Goal: Task Accomplishment & Management: Manage account settings

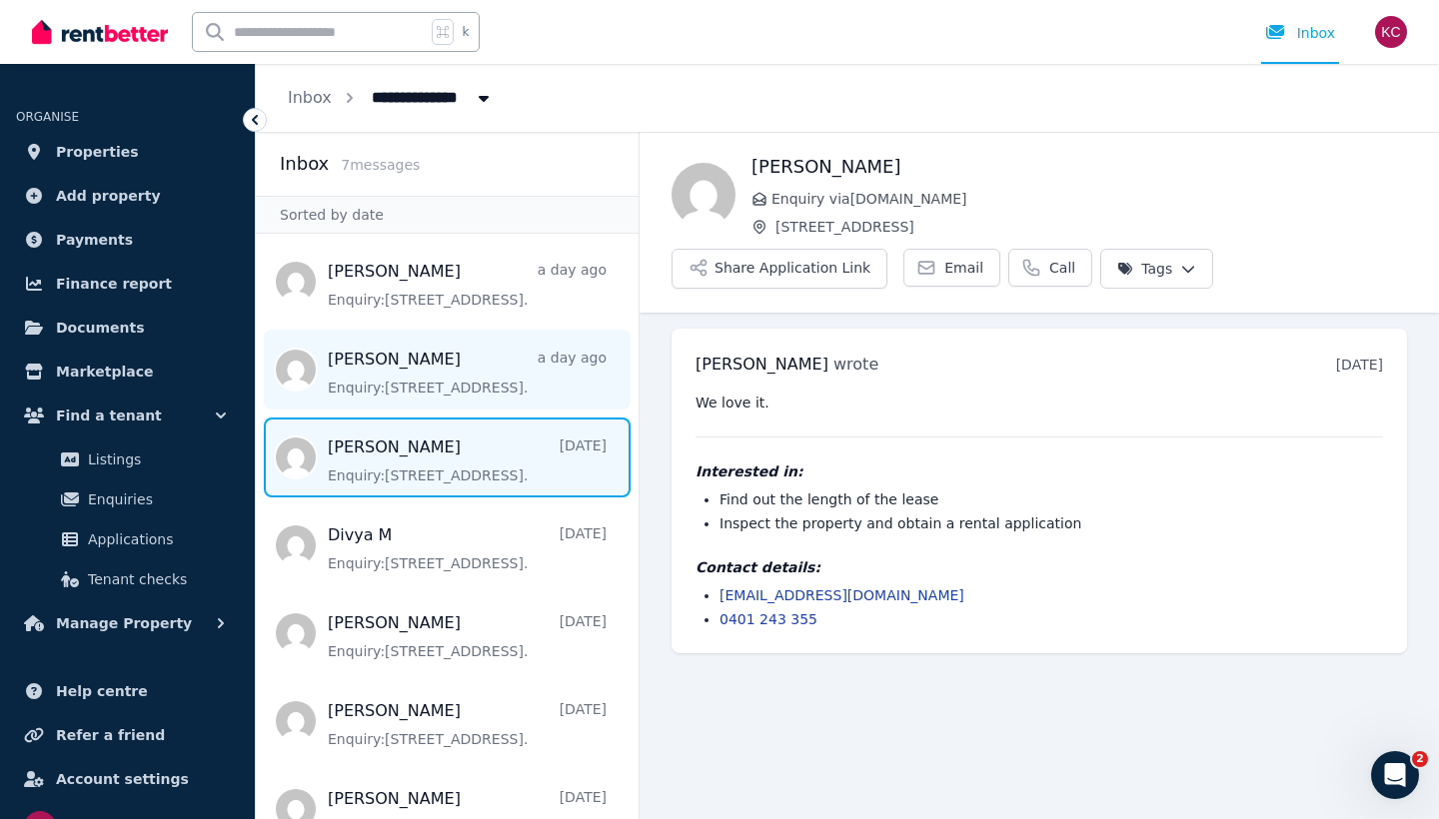
click at [481, 388] on span "Message list" at bounding box center [447, 370] width 383 height 80
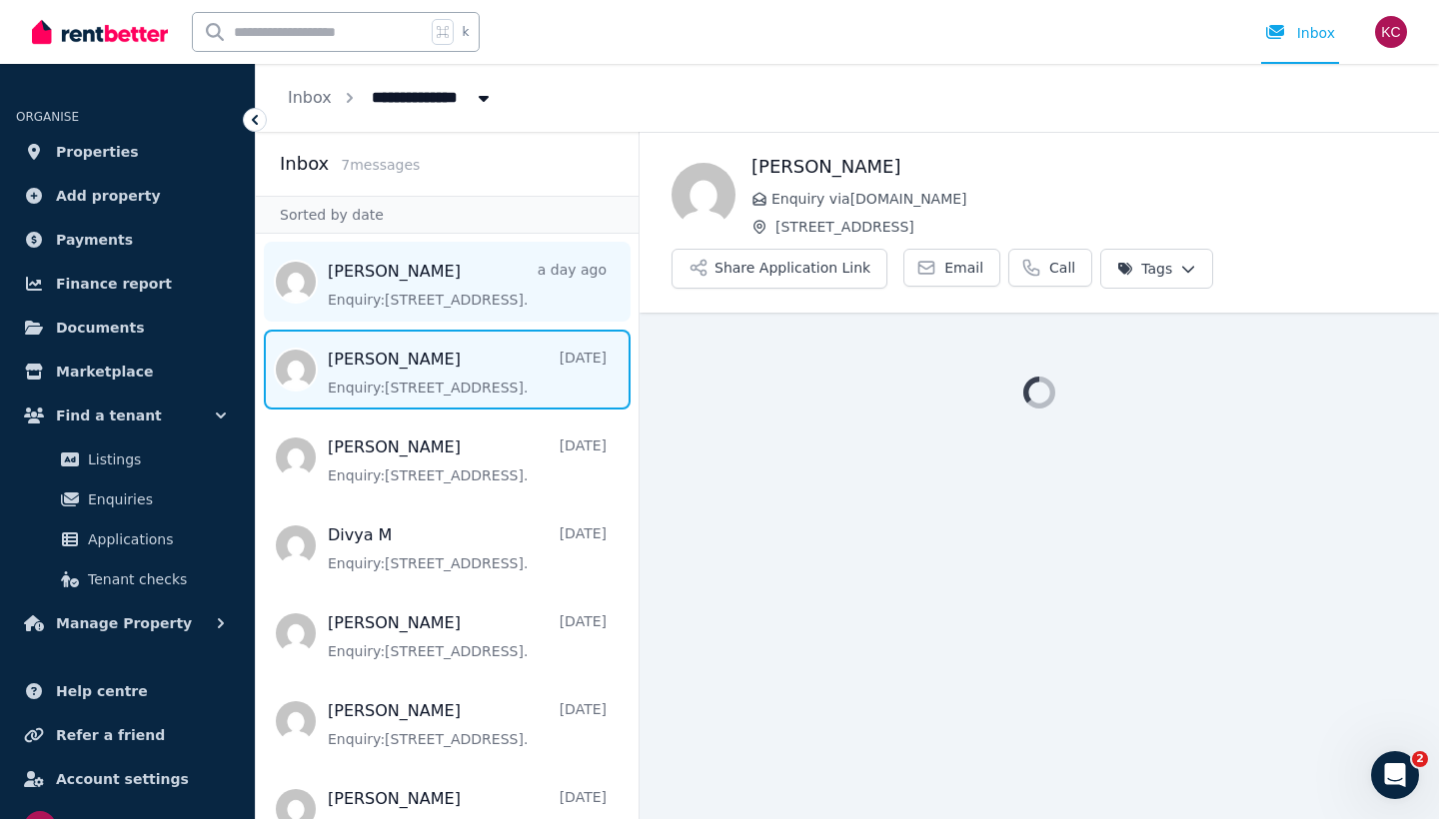
click at [473, 274] on span "Message list" at bounding box center [447, 282] width 383 height 80
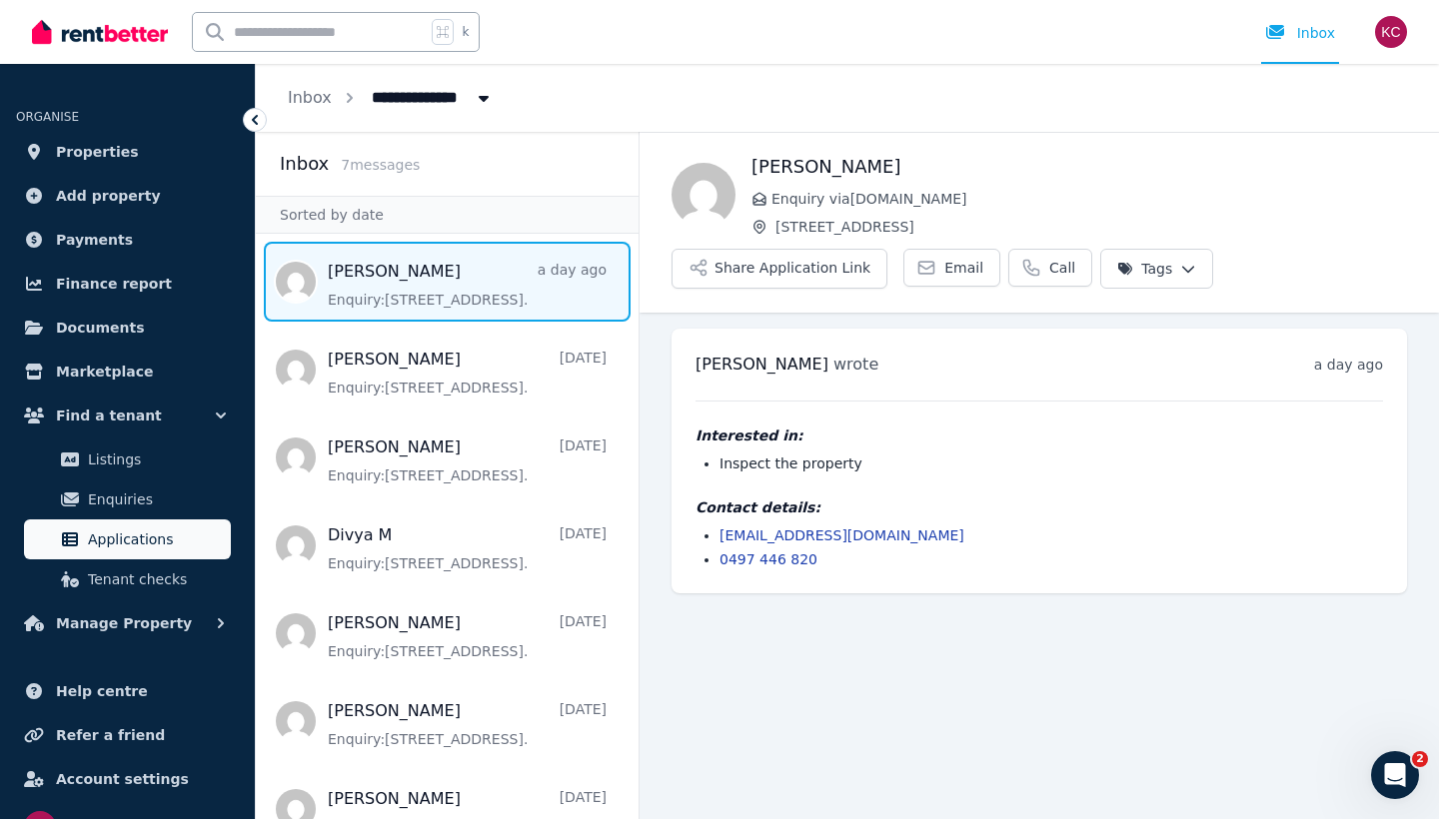
click at [141, 530] on span "Applications" at bounding box center [155, 539] width 135 height 24
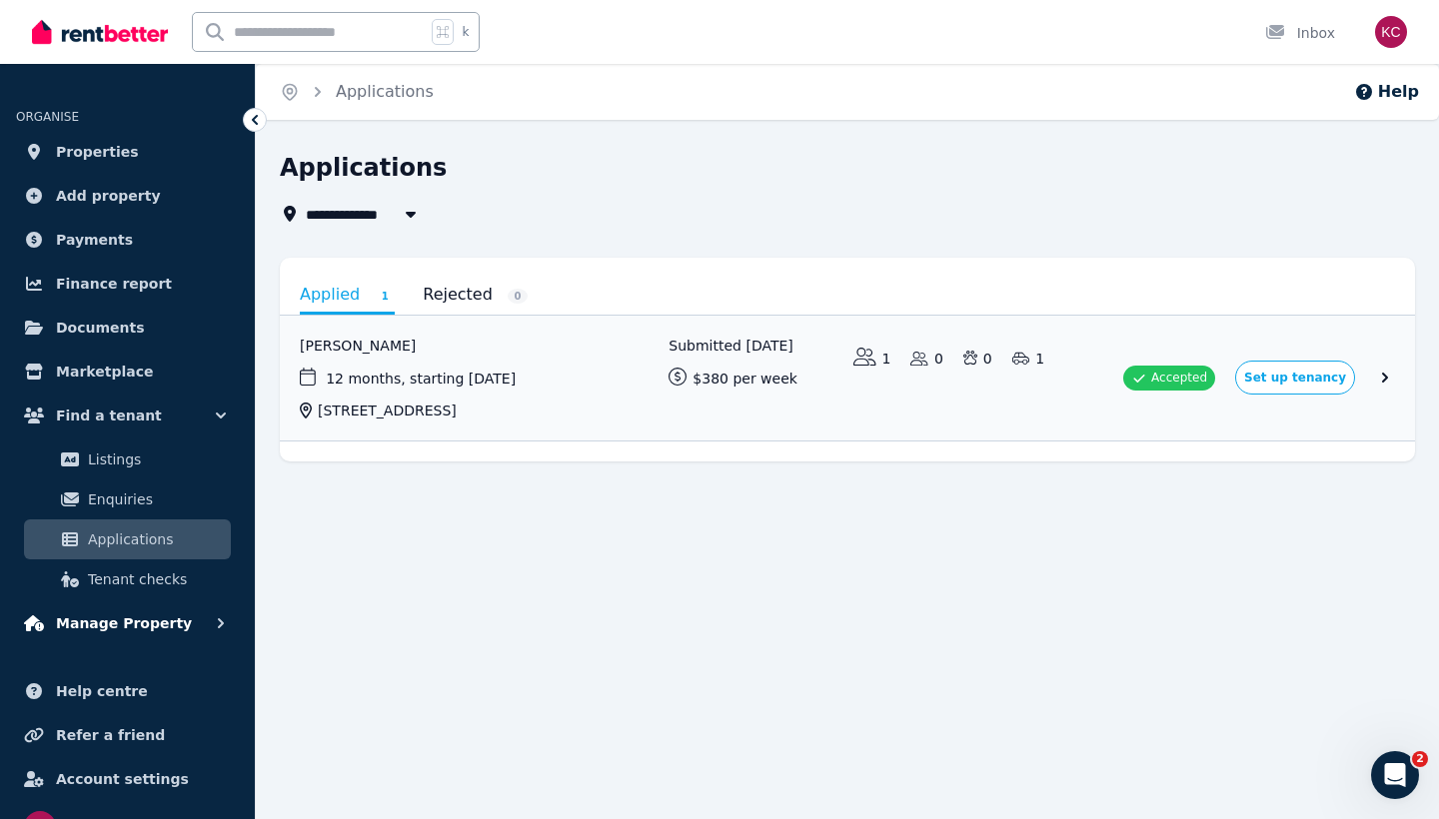
click at [145, 621] on span "Manage Property" at bounding box center [124, 623] width 136 height 24
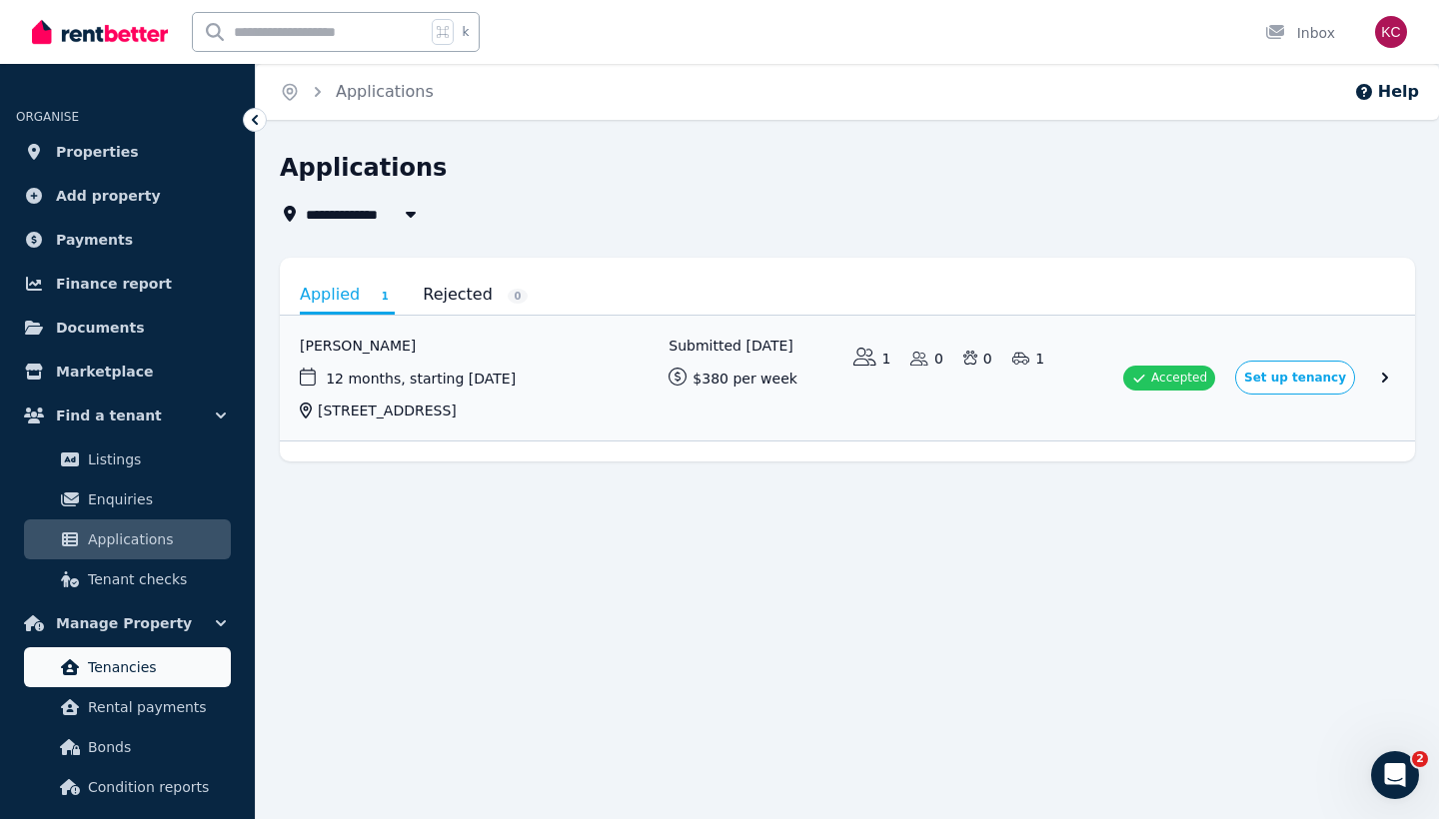
click at [170, 658] on span "Tenancies" at bounding box center [155, 667] width 135 height 24
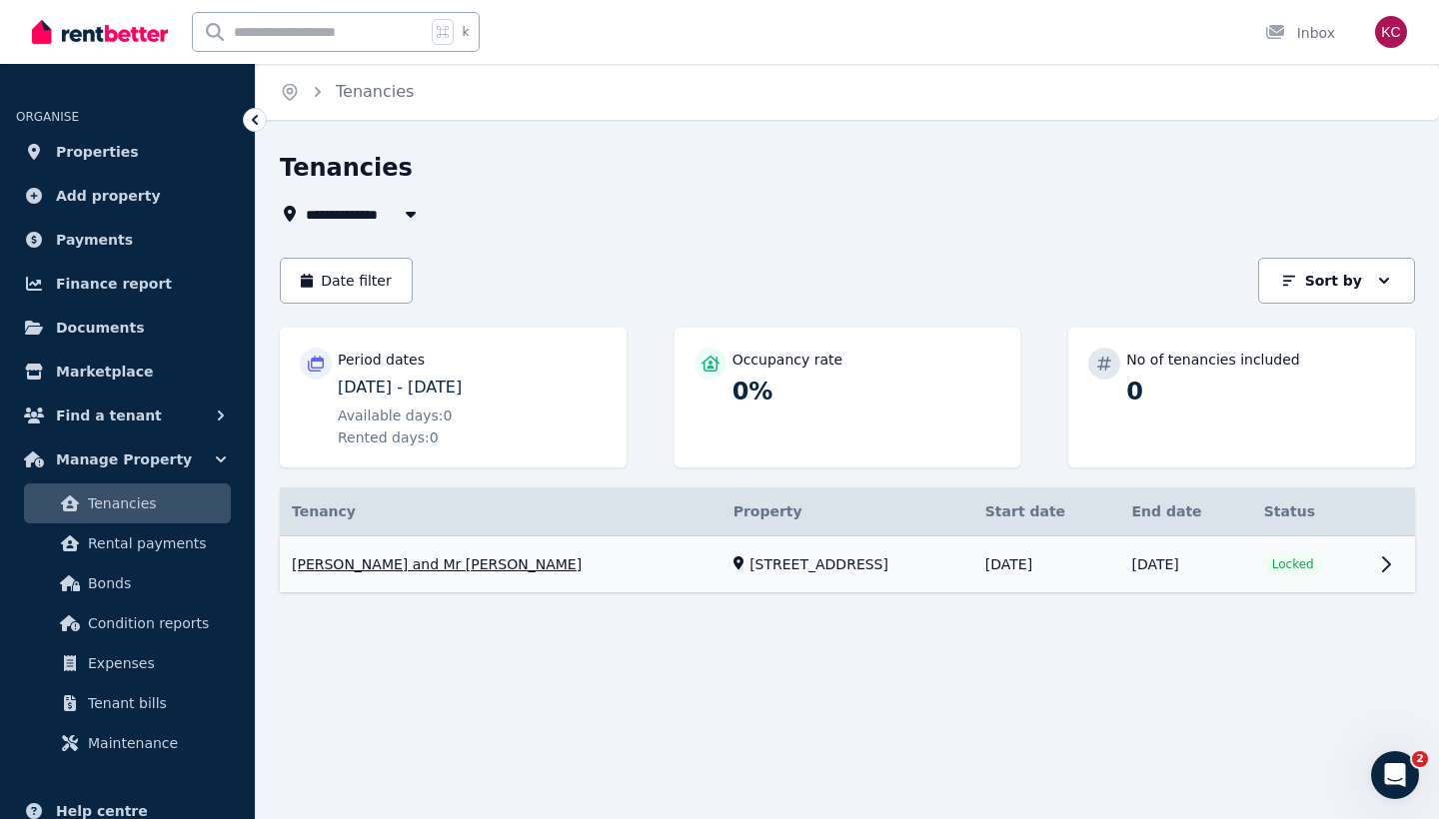
click at [1395, 564] on link "View property details" at bounding box center [847, 564] width 1135 height 57
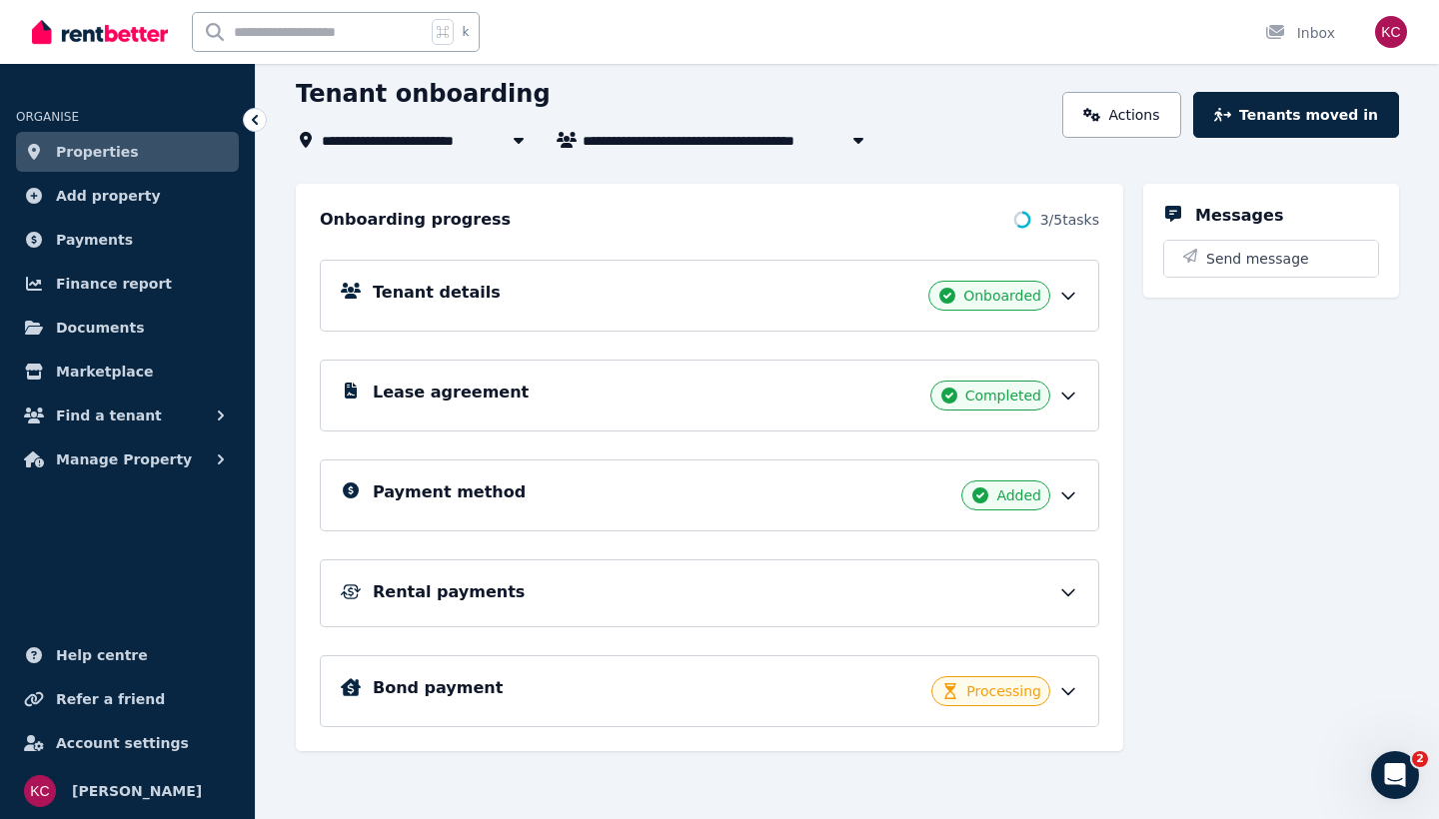
scroll to position [106, 0]
click at [1074, 690] on icon at bounding box center [1068, 691] width 20 height 20
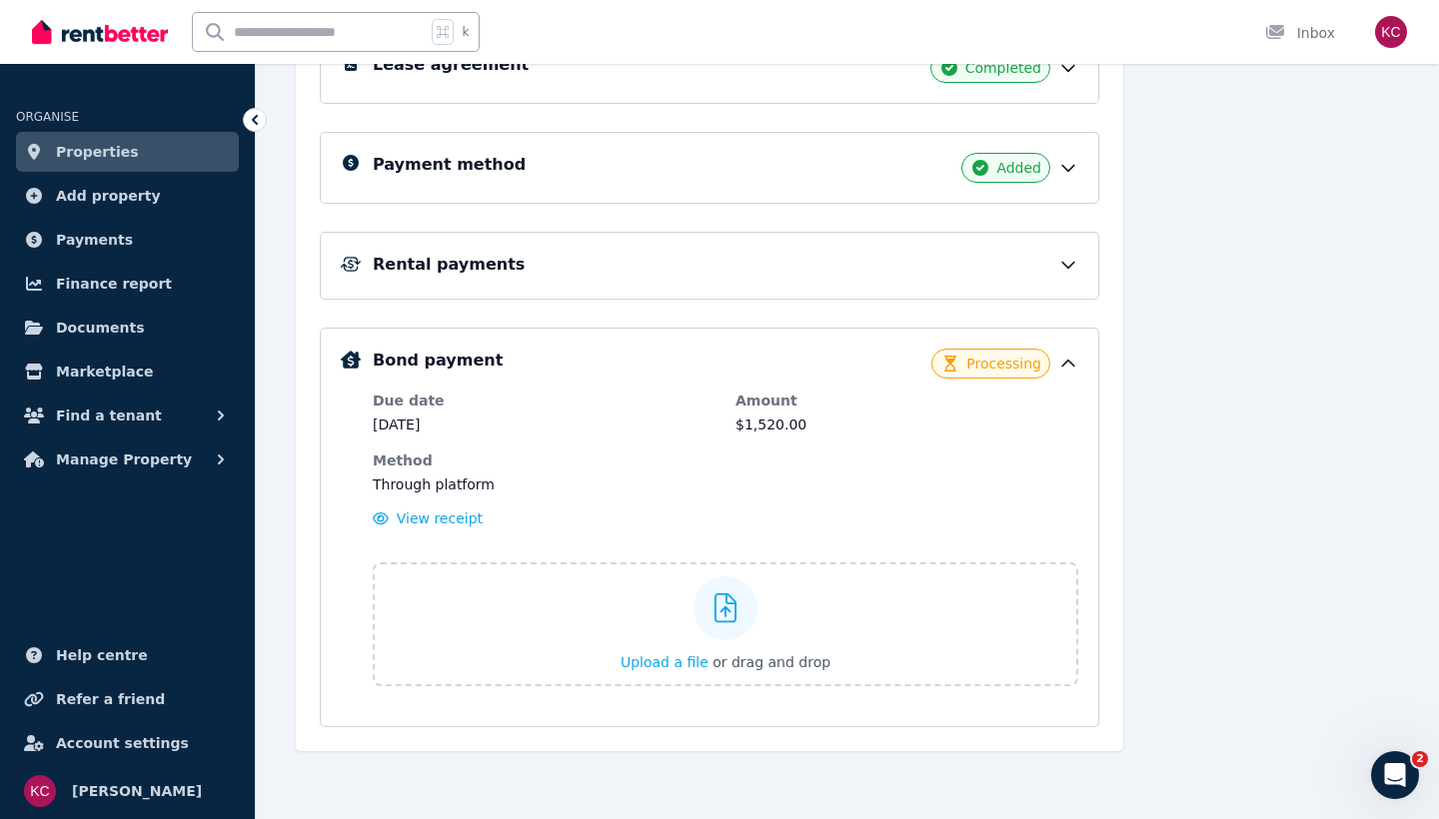
scroll to position [434, 0]
